Goal: Entertainment & Leisure: Consume media (video, audio)

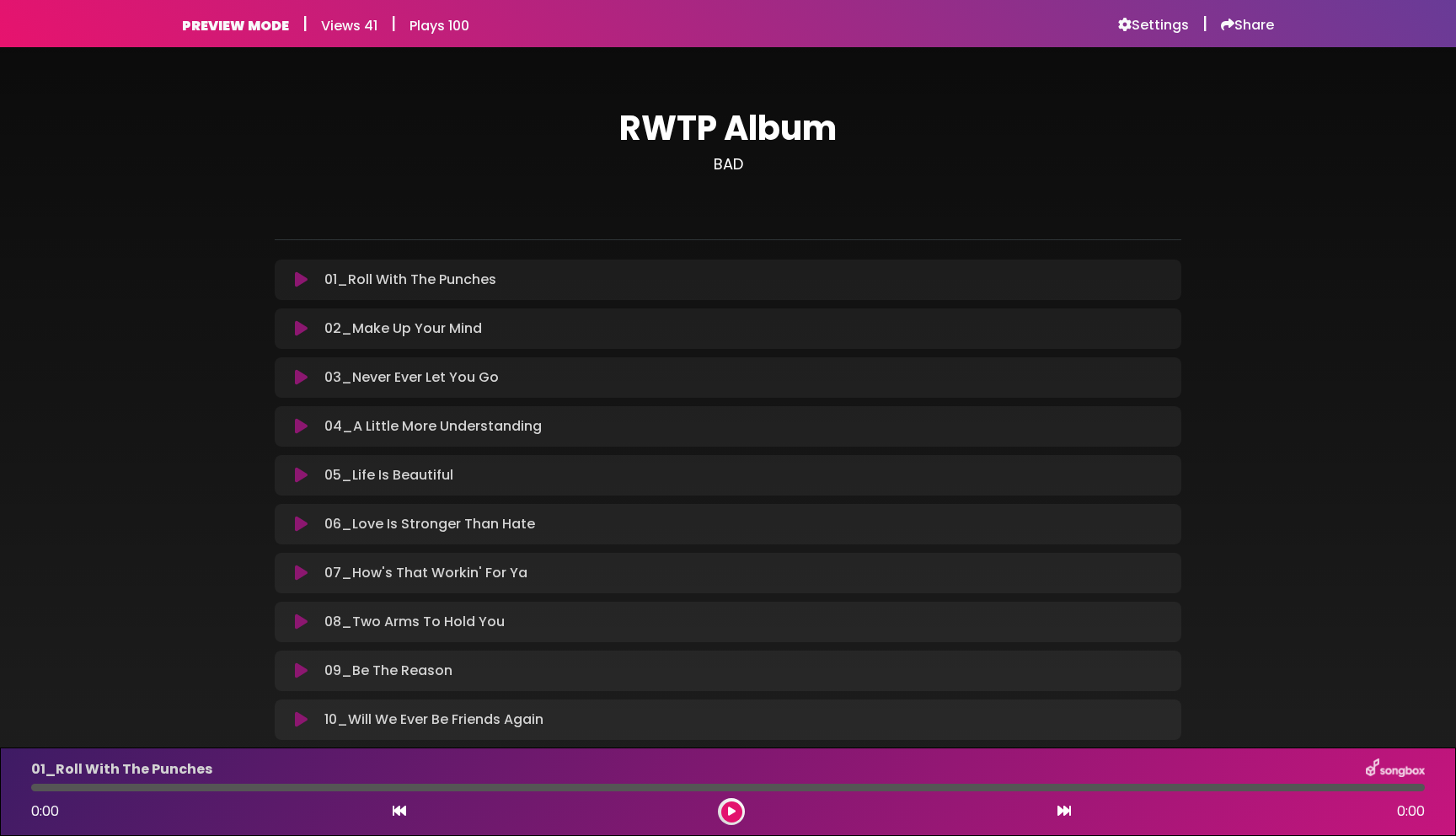
click at [976, 97] on div "RWTP Album BAD" at bounding box center [728, 418] width 907 height 660
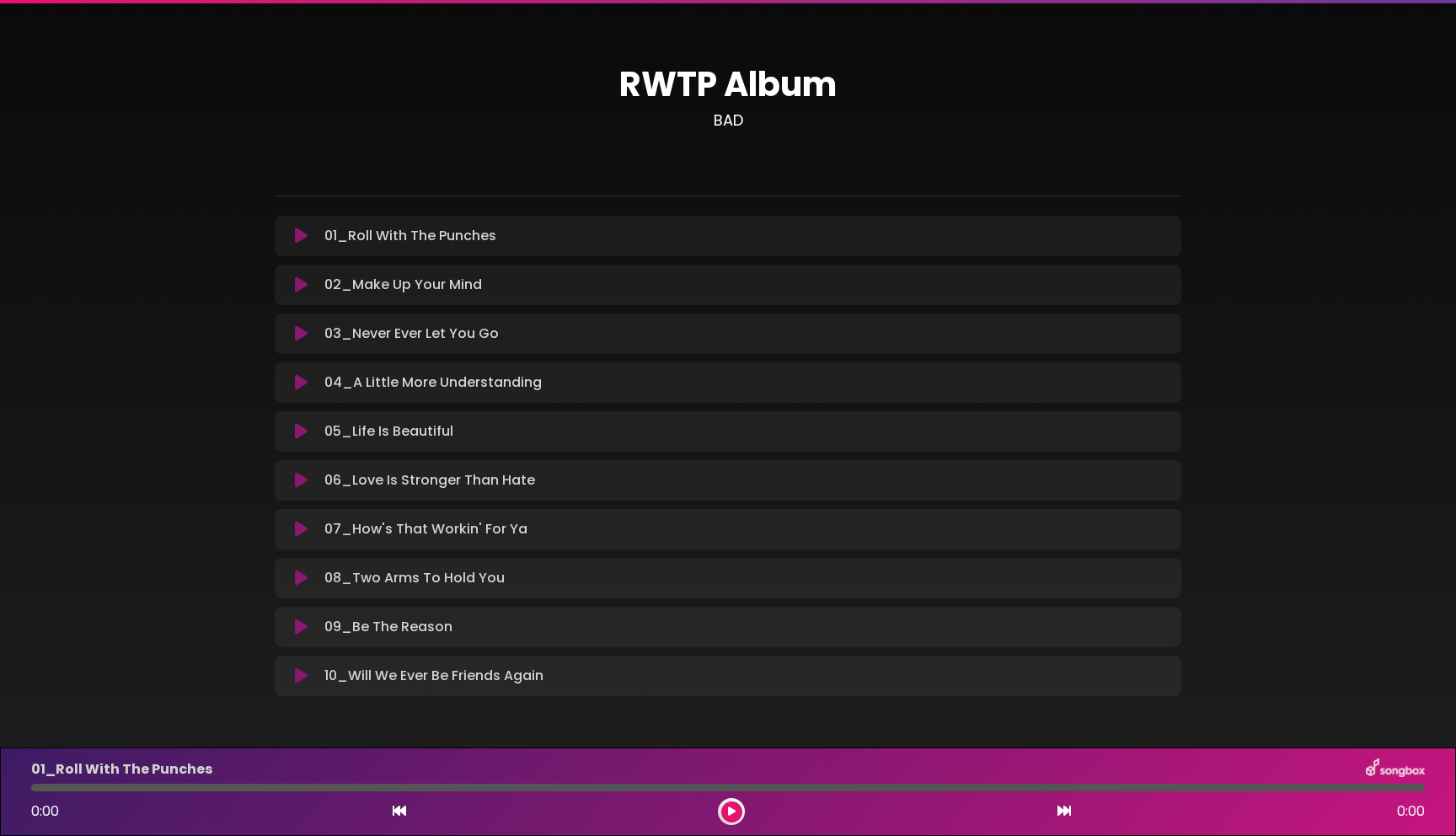
scroll to position [99, 0]
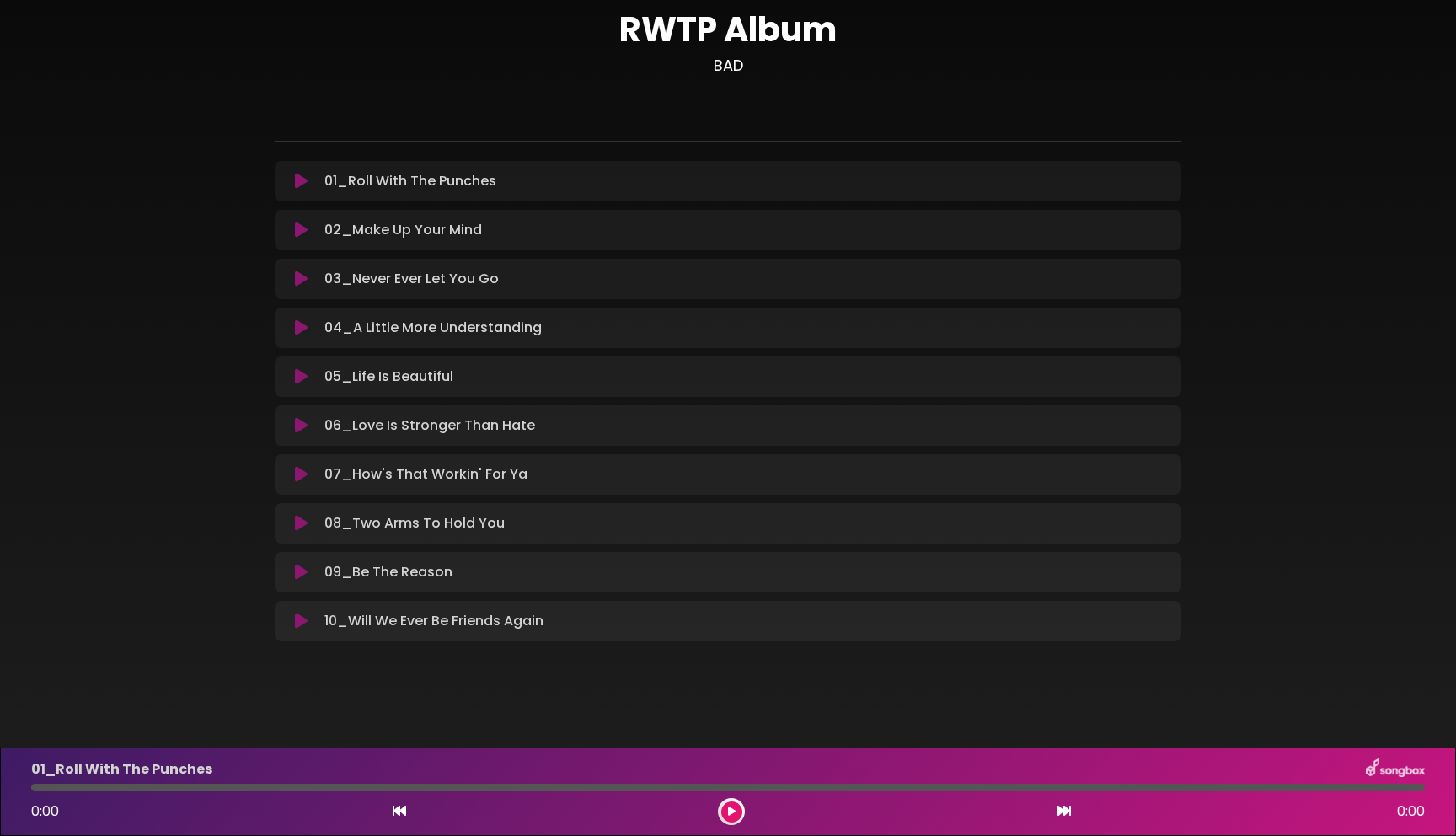
click at [780, 690] on div "RWTP Album BAD" at bounding box center [728, 329] width 1456 height 761
click at [724, 809] on button at bounding box center [732, 812] width 21 height 21
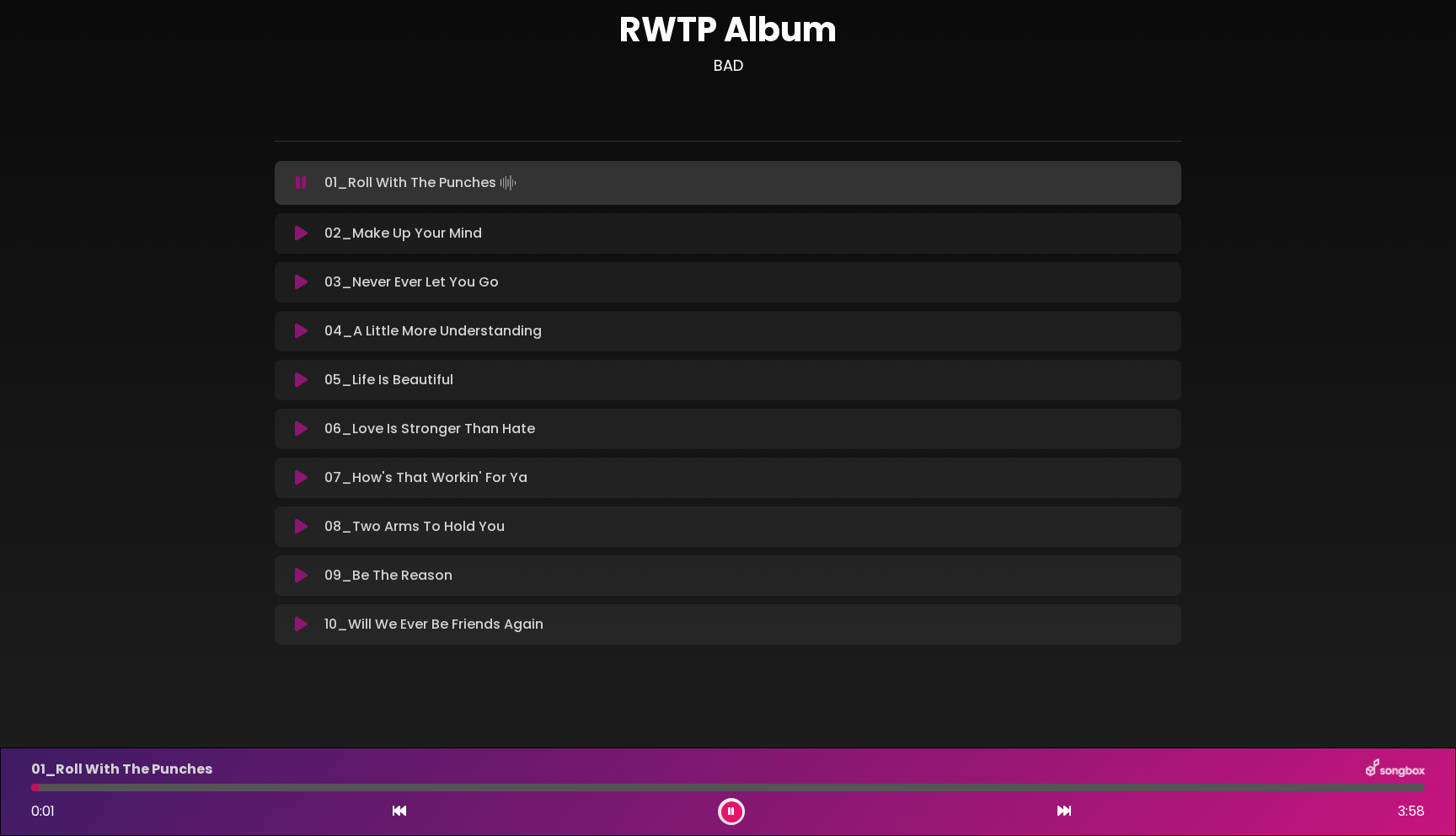
click at [301, 575] on icon at bounding box center [301, 576] width 13 height 17
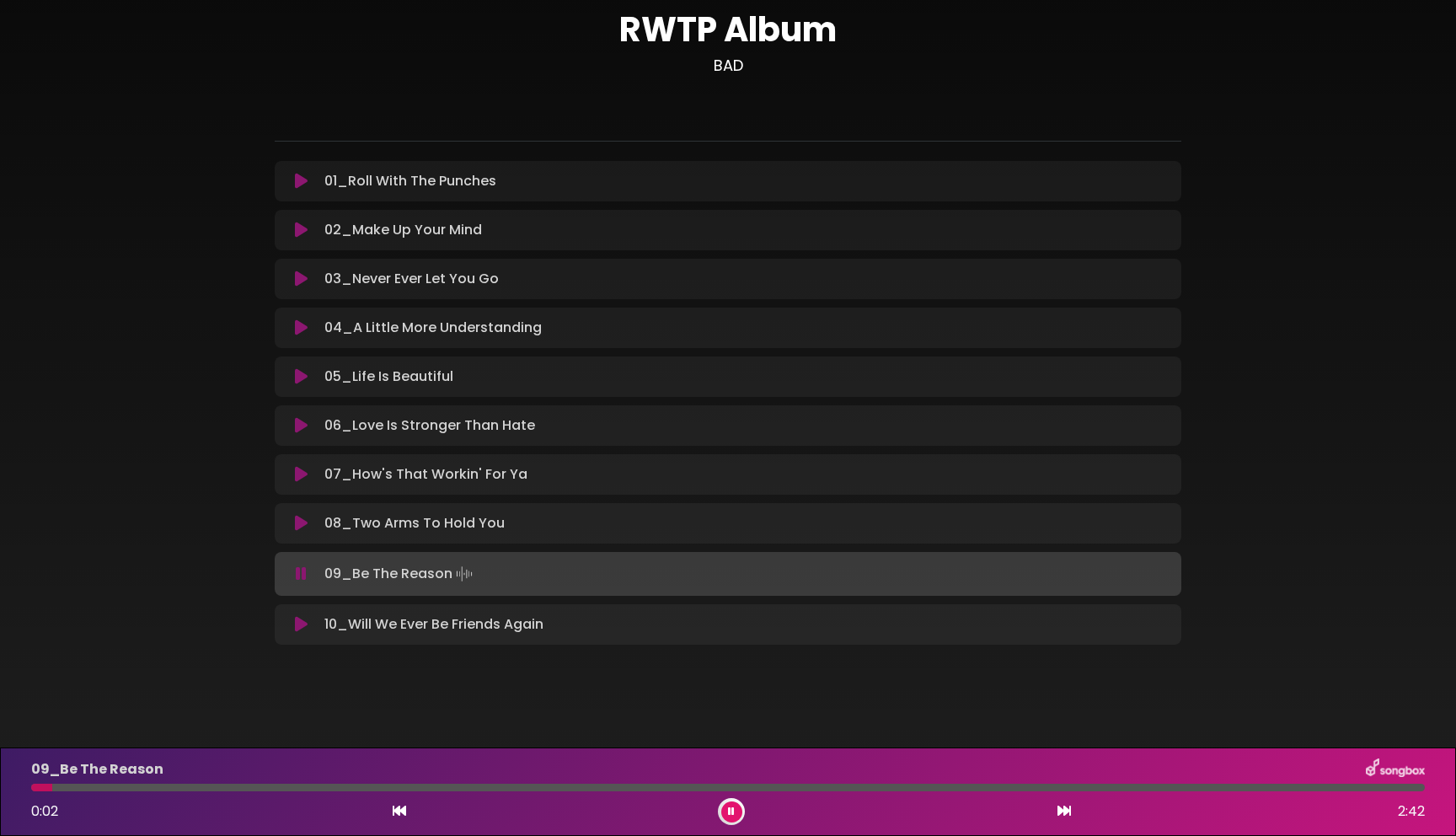
click at [1105, 789] on div at bounding box center [727, 788] width 1393 height 8
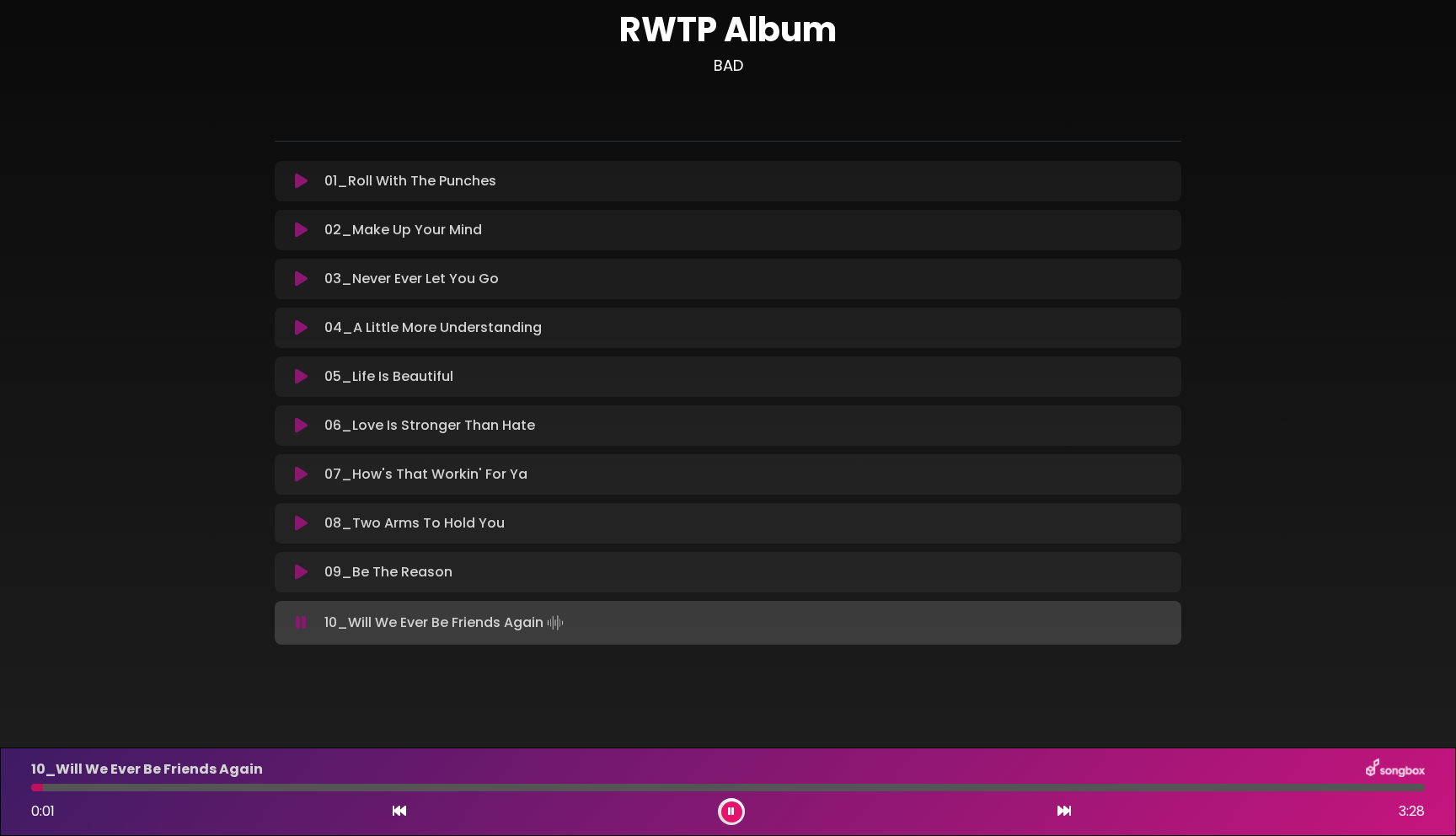
click at [299, 573] on icon at bounding box center [301, 572] width 13 height 17
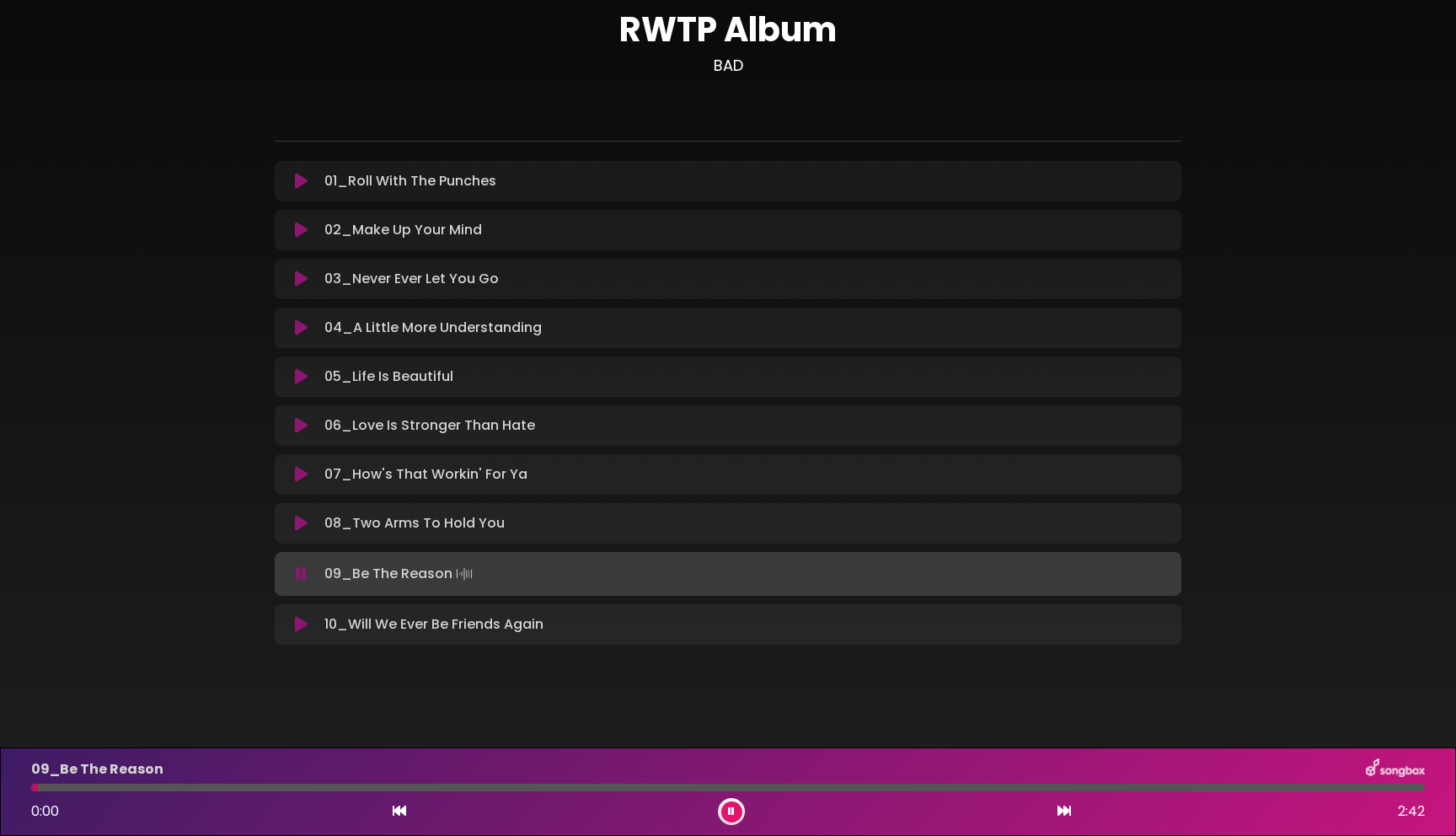
click at [731, 811] on icon at bounding box center [731, 811] width 7 height 11
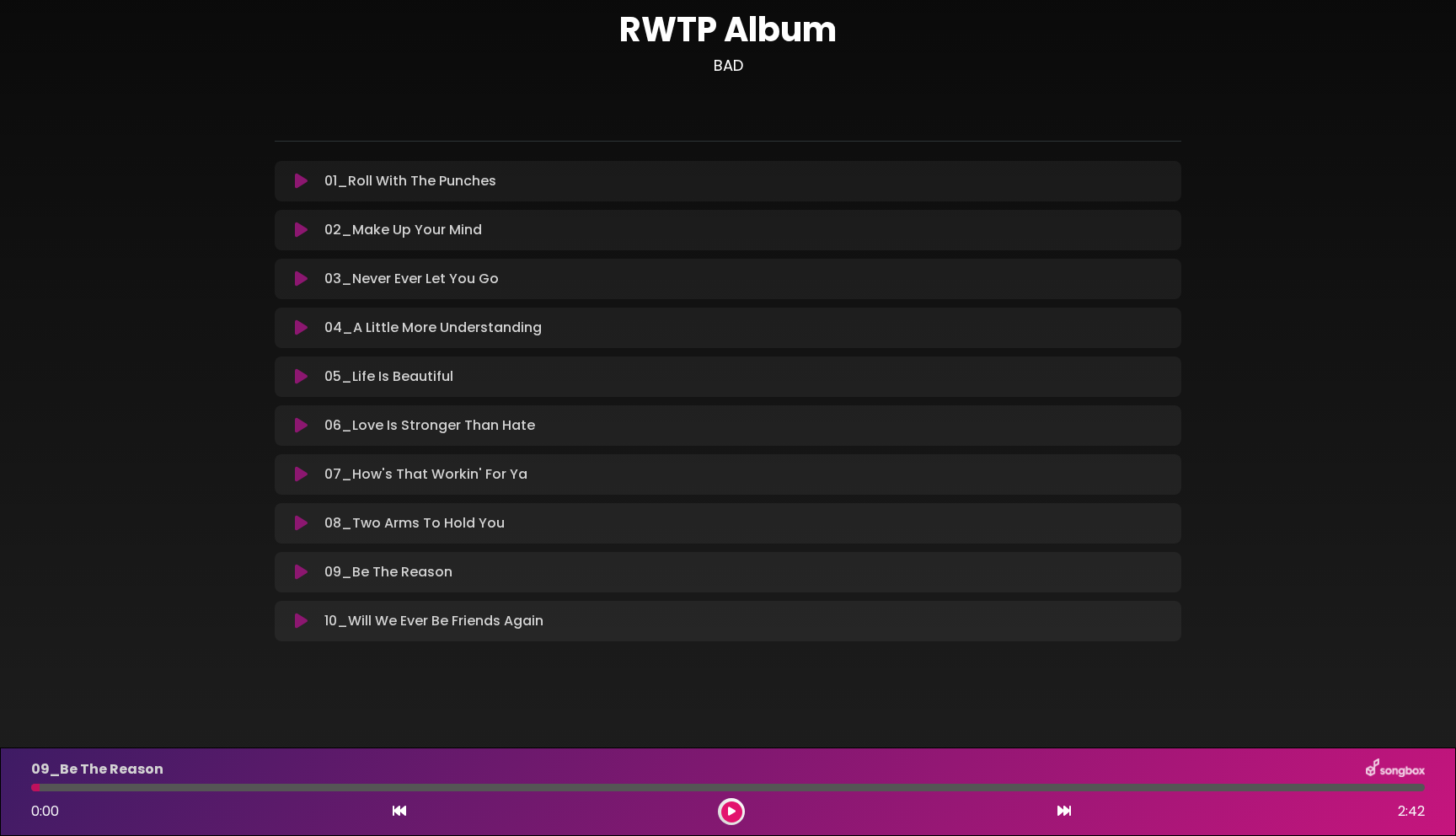
click at [1214, 789] on div at bounding box center [727, 788] width 1393 height 8
click at [1204, 788] on div at bounding box center [727, 788] width 1393 height 8
click at [1218, 790] on div at bounding box center [727, 788] width 1393 height 8
drag, startPoint x: 38, startPoint y: 788, endPoint x: 88, endPoint y: 788, distance: 50.0
click at [88, 788] on div at bounding box center [727, 788] width 1393 height 8
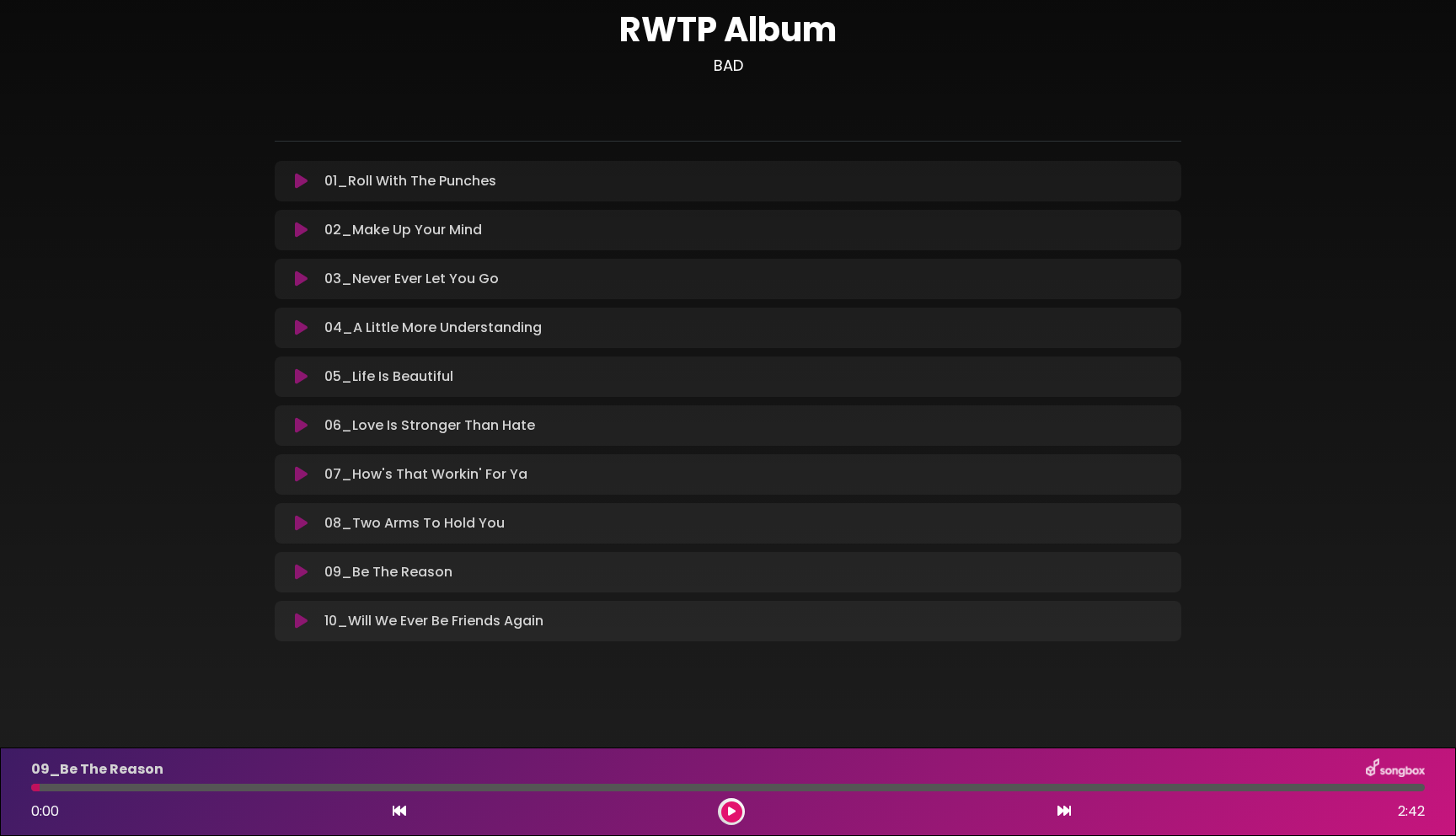
click at [1164, 786] on div at bounding box center [727, 788] width 1393 height 8
click at [1149, 790] on div at bounding box center [727, 788] width 1393 height 8
click at [1124, 789] on div at bounding box center [727, 788] width 1393 height 8
